Goal: Task Accomplishment & Management: Use online tool/utility

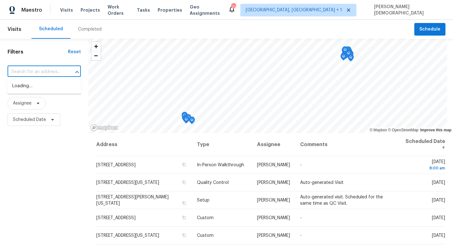
click at [48, 70] on input "text" at bounding box center [36, 72] width 56 height 10
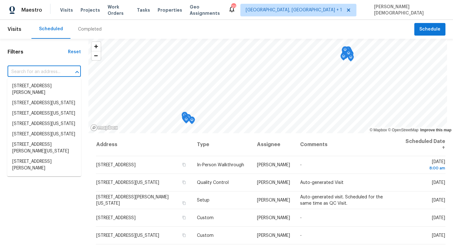
paste input "[STREET_ADDRESS]"
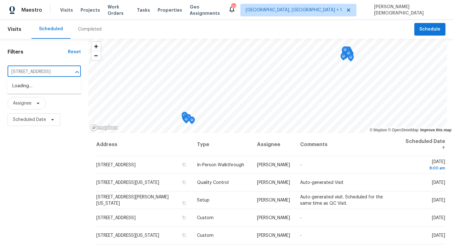
type input "[STREET_ADDRESS]"
